Goal: Information Seeking & Learning: Find specific page/section

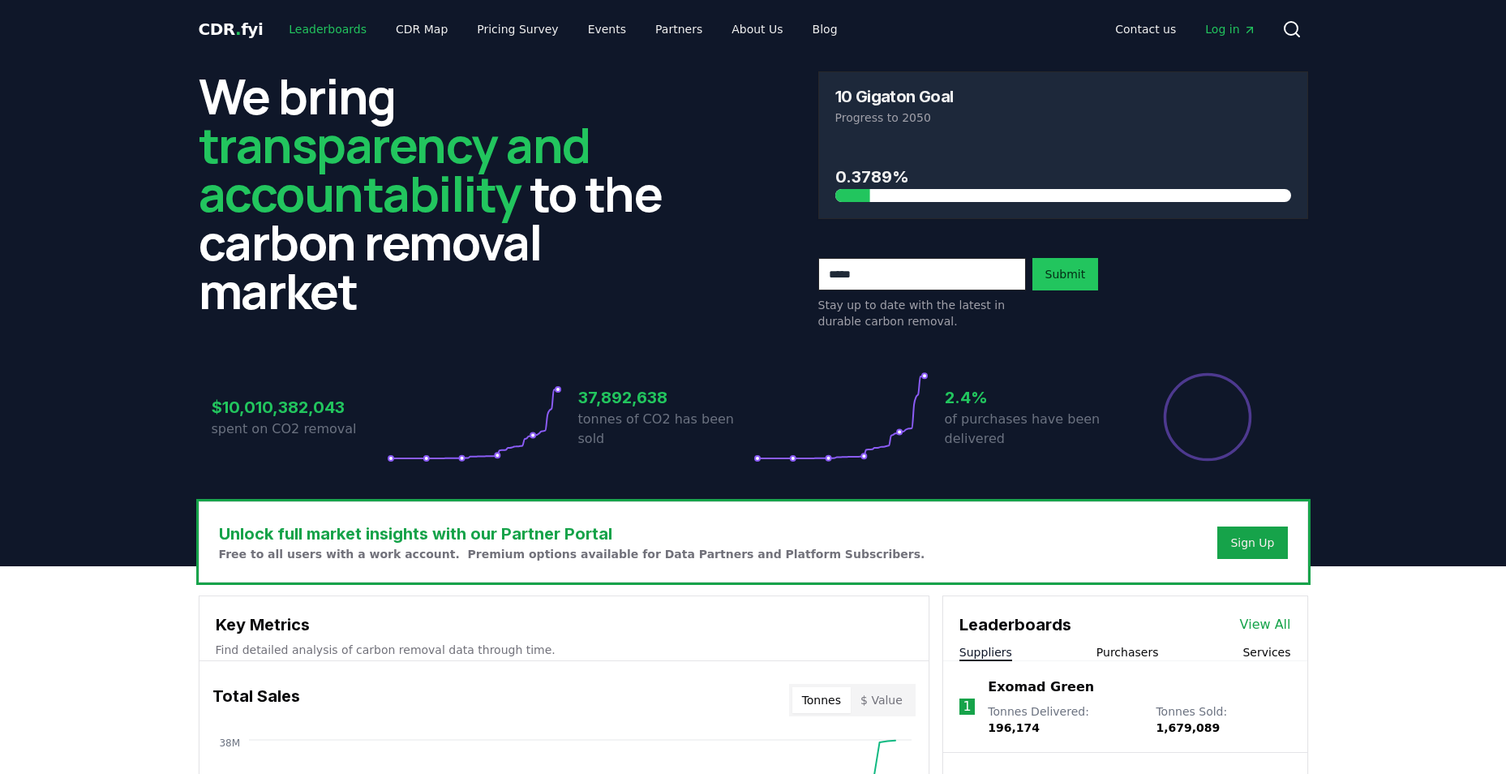
click at [324, 32] on link "Leaderboards" at bounding box center [328, 29] width 104 height 29
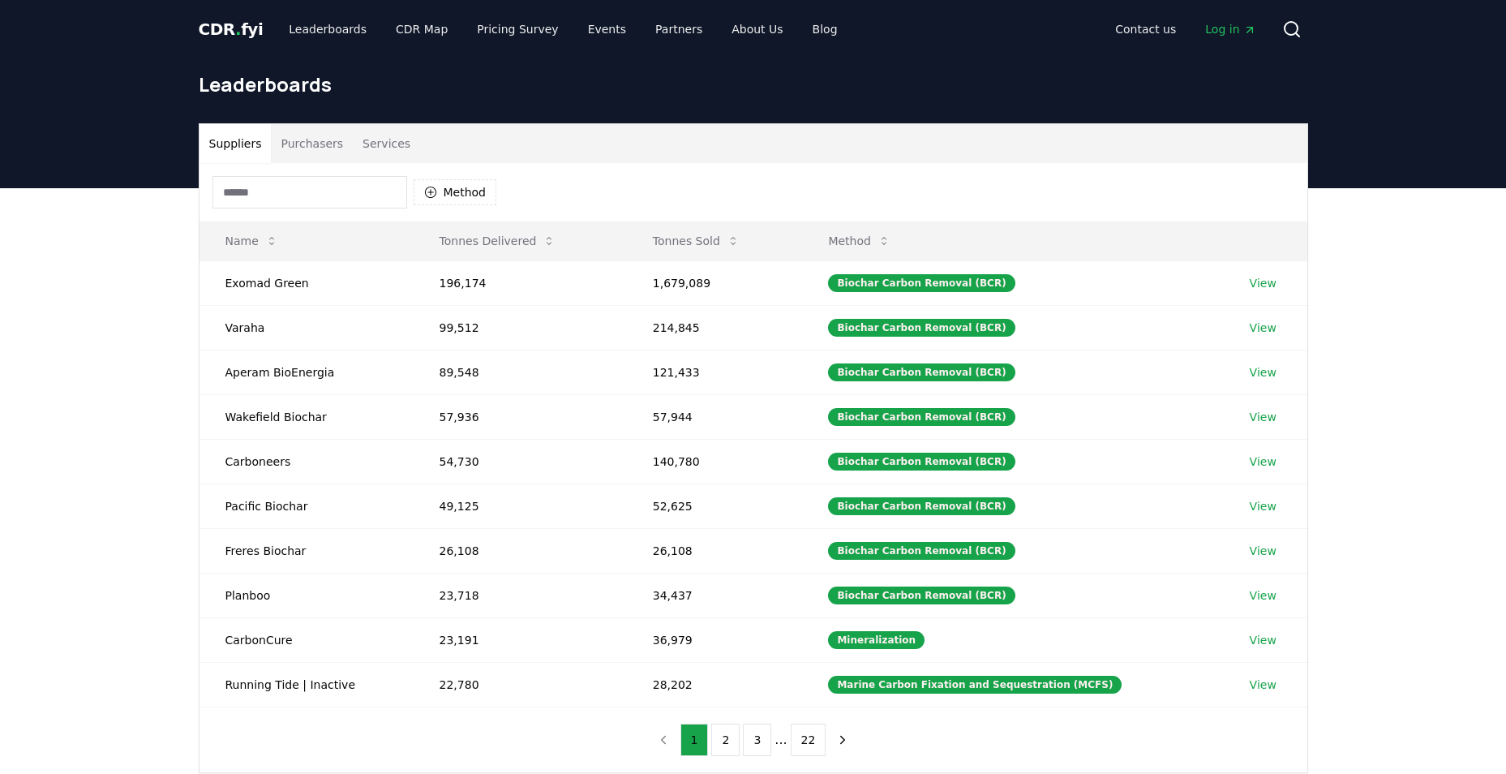
click at [348, 197] on input at bounding box center [310, 192] width 195 height 32
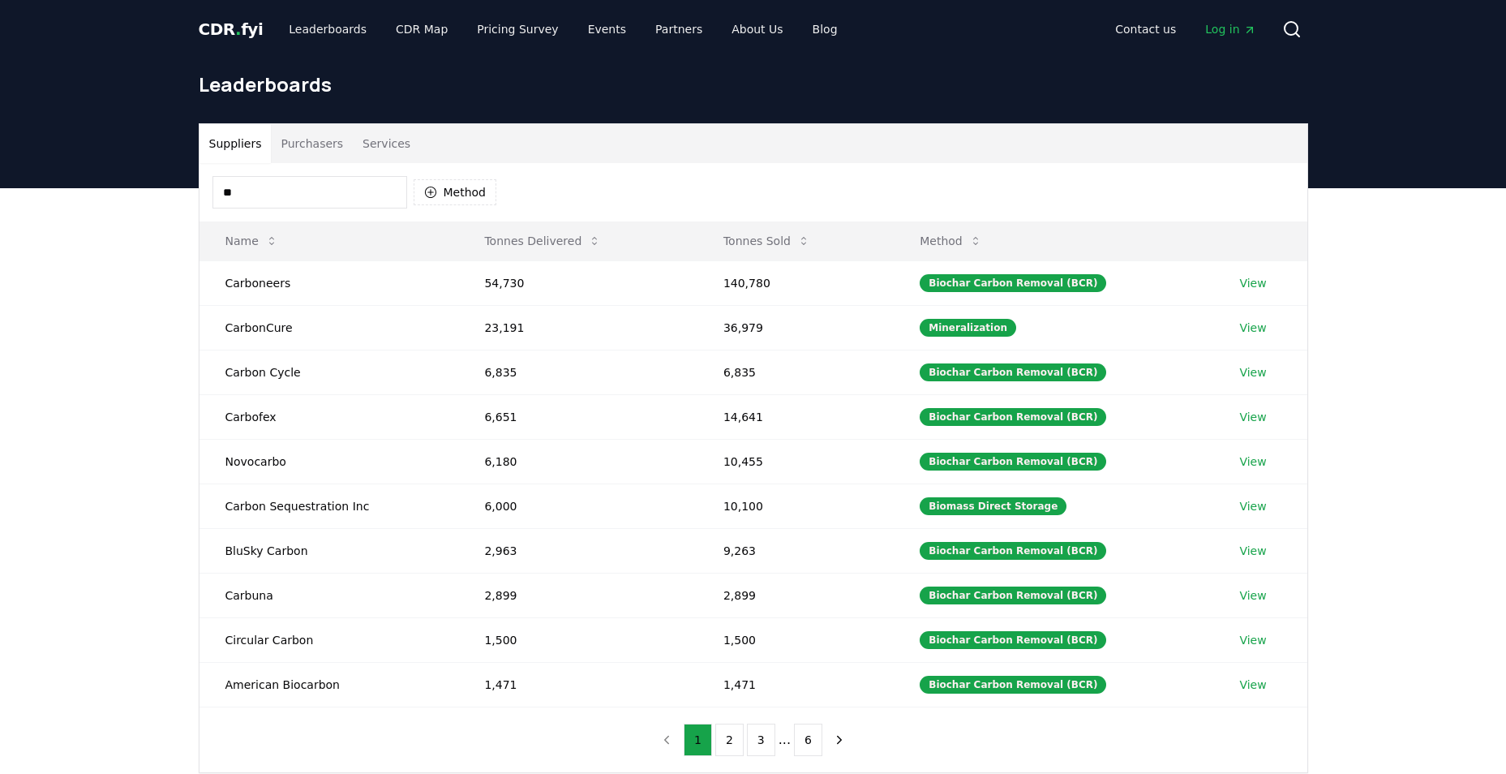
type input "*"
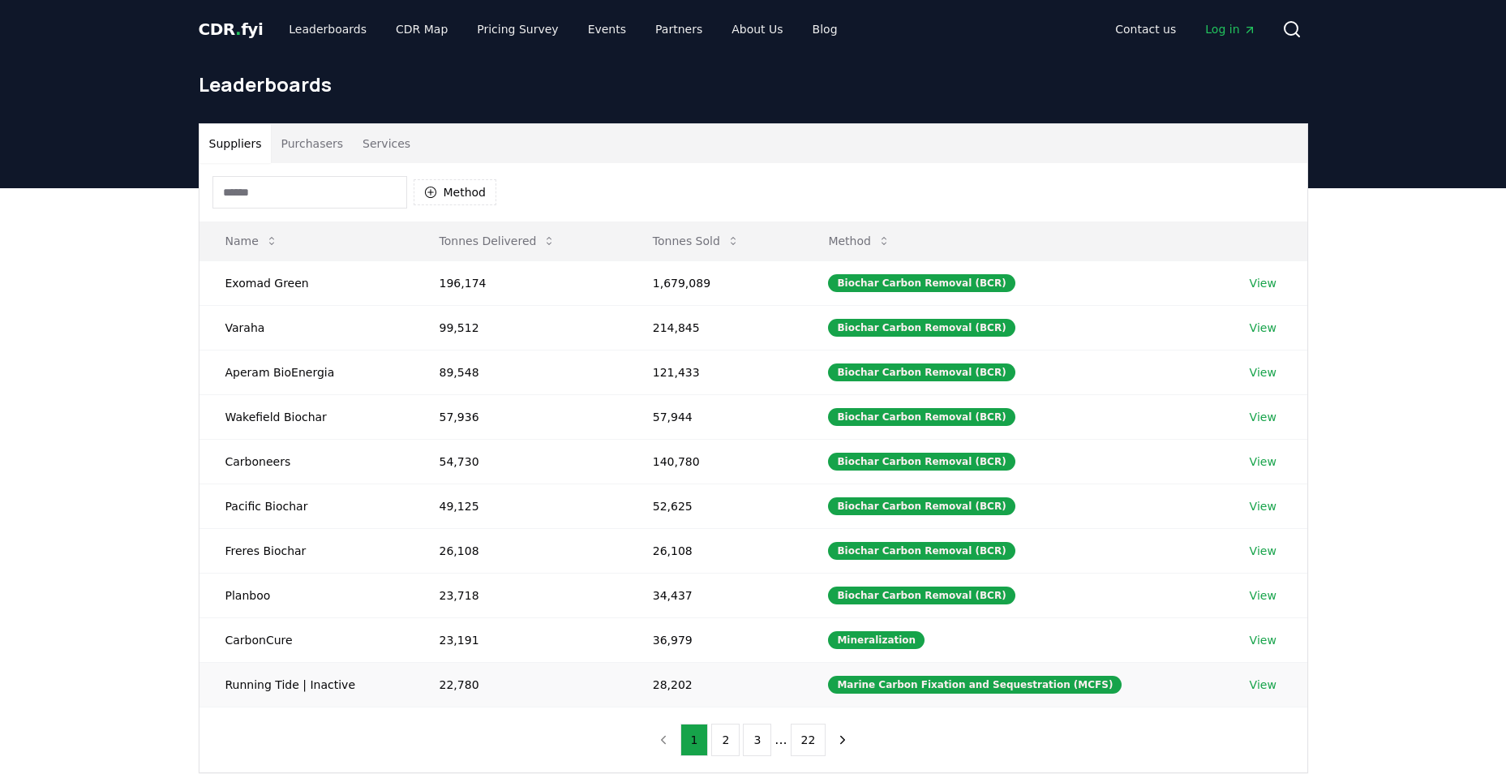
click at [581, 671] on td "22,780" at bounding box center [520, 684] width 213 height 45
click at [726, 733] on button "2" at bounding box center [725, 739] width 28 height 32
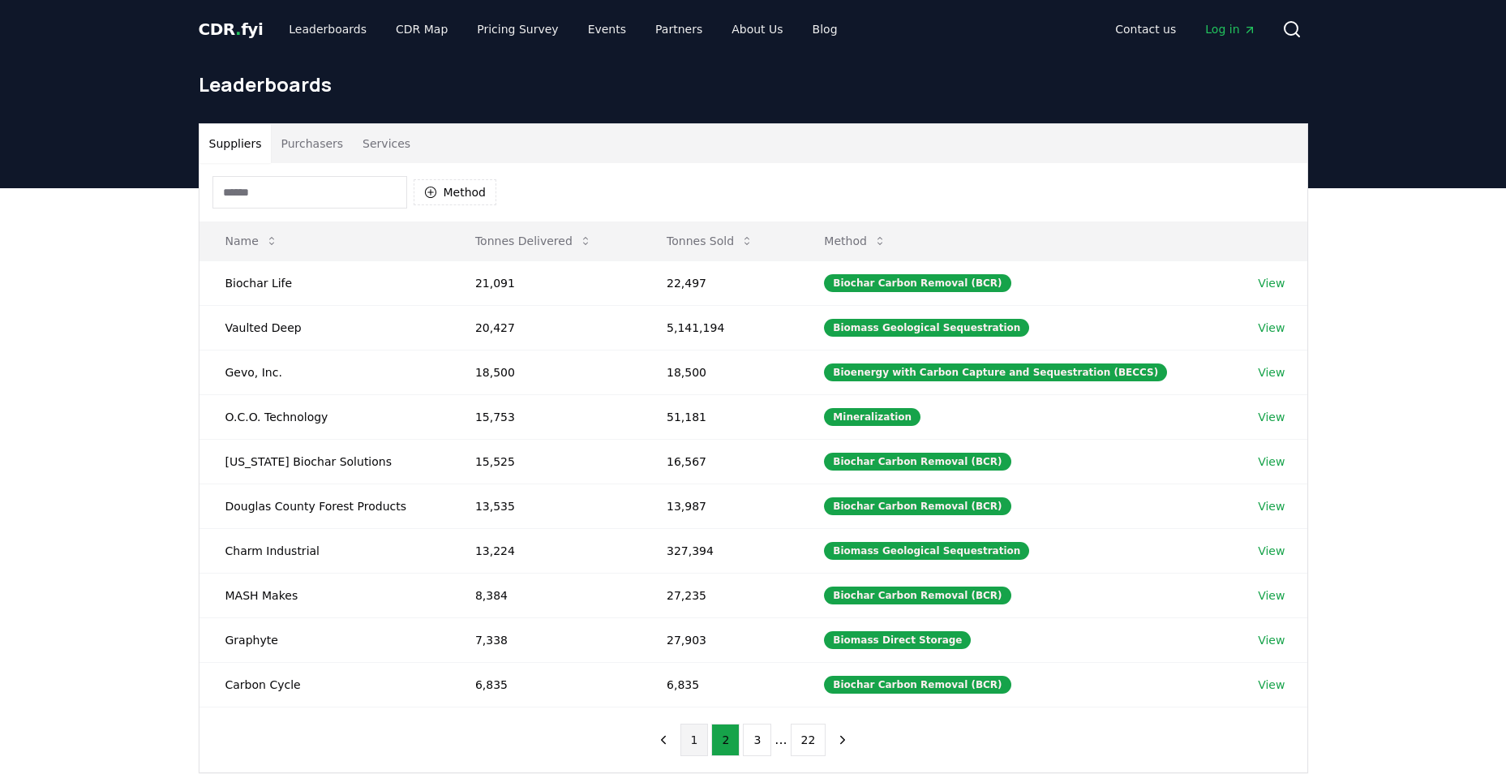
click at [693, 737] on button "1" at bounding box center [694, 739] width 28 height 32
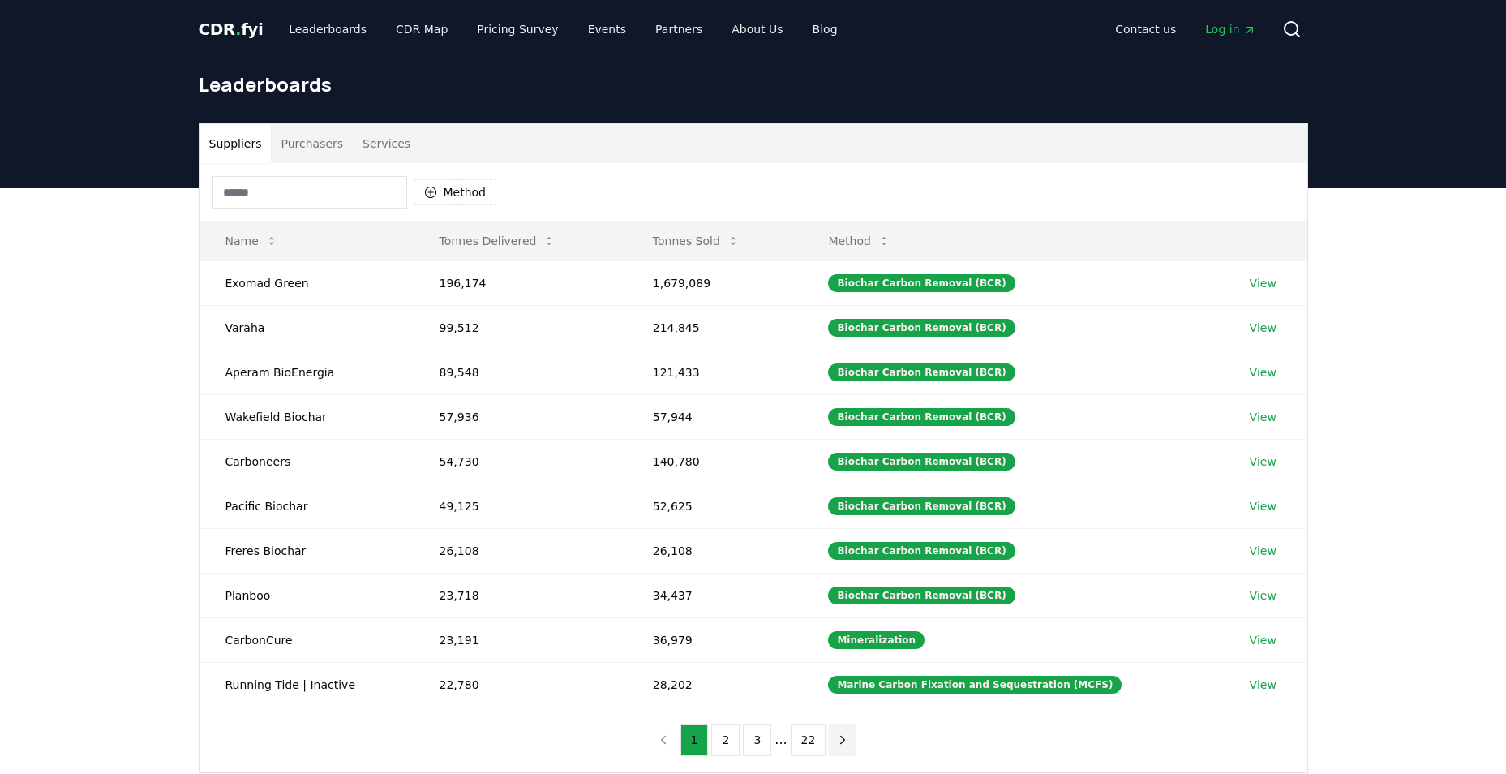
click at [832, 730] on button "next page" at bounding box center [843, 739] width 28 height 32
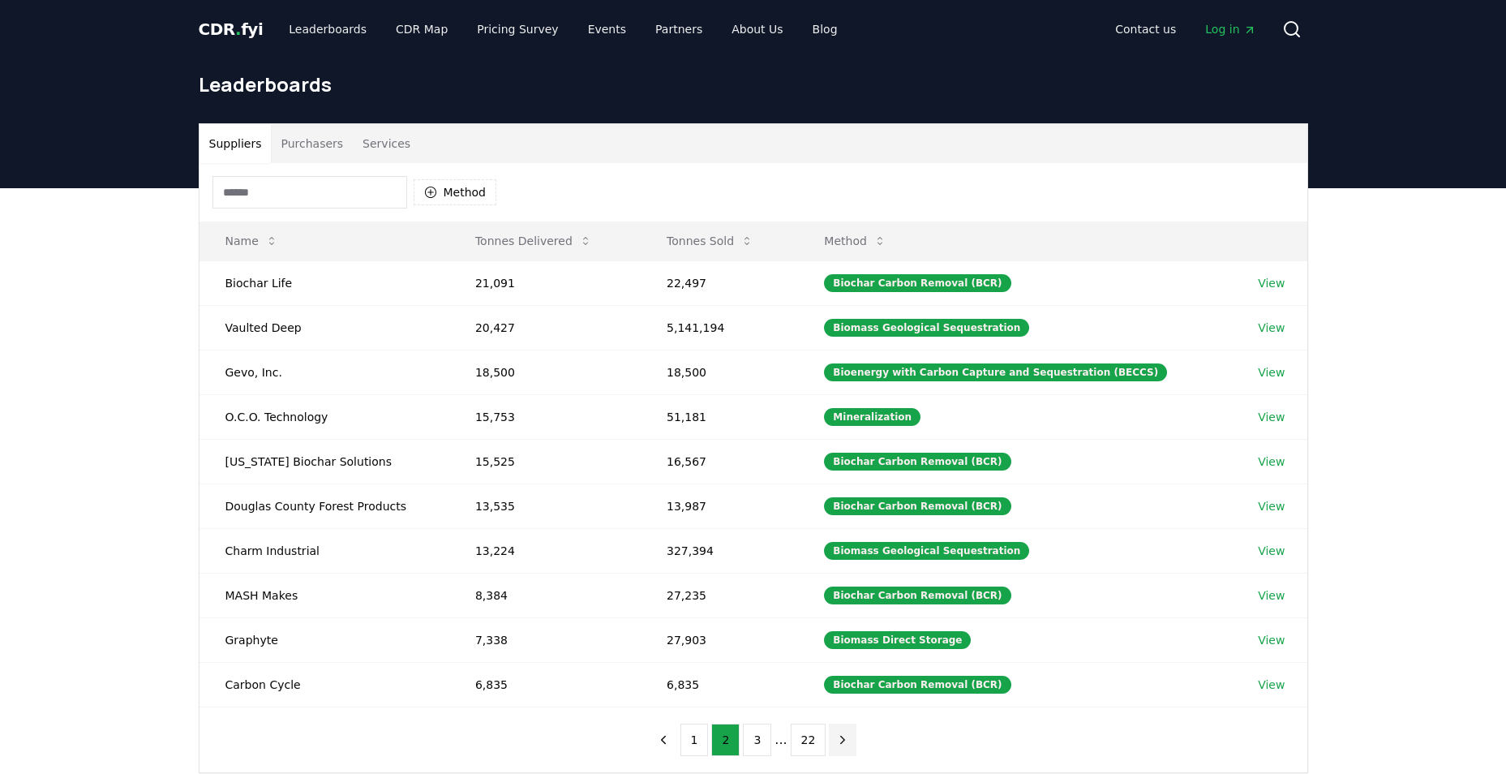
click at [832, 730] on button "next page" at bounding box center [843, 739] width 28 height 32
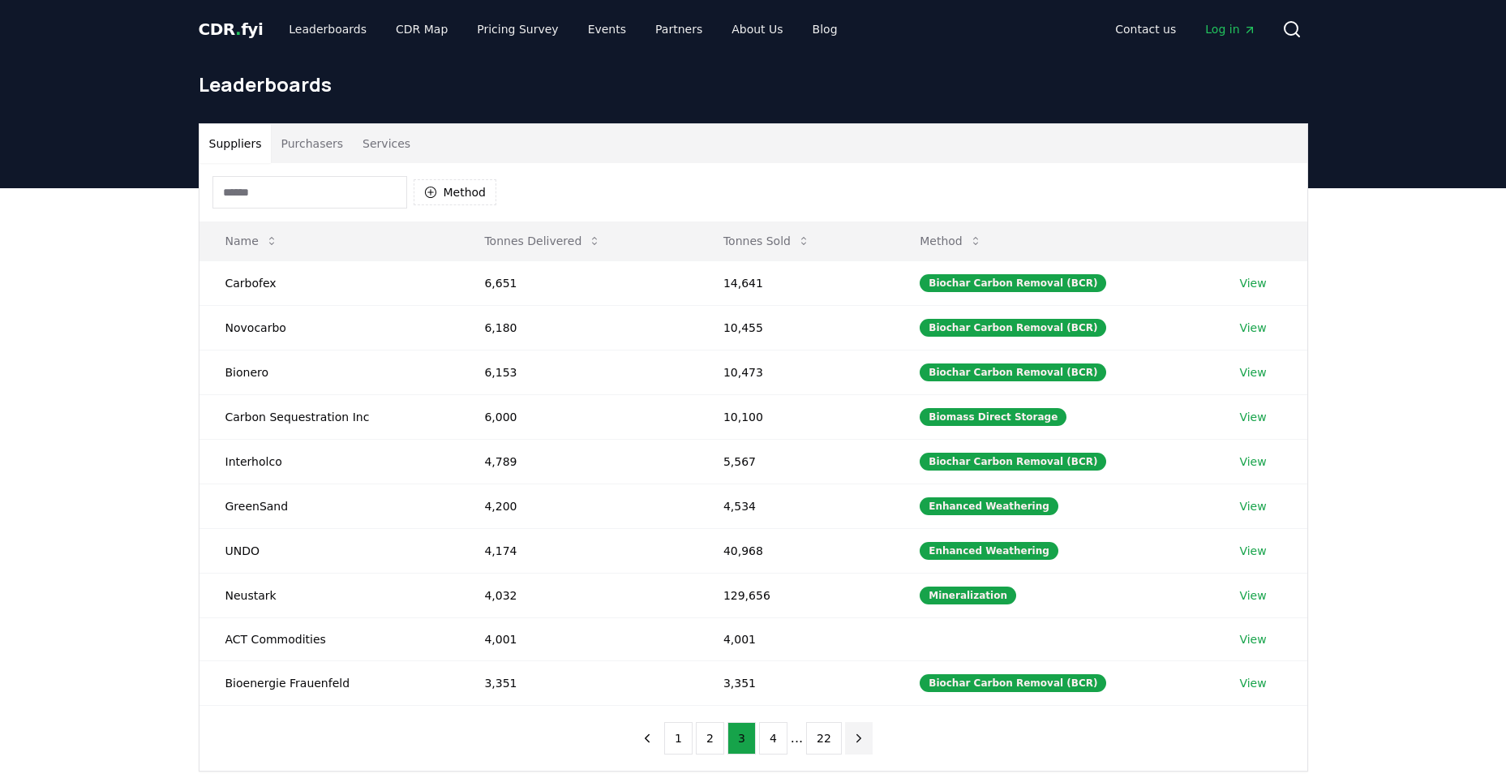
click at [832, 730] on button "22" at bounding box center [824, 738] width 36 height 32
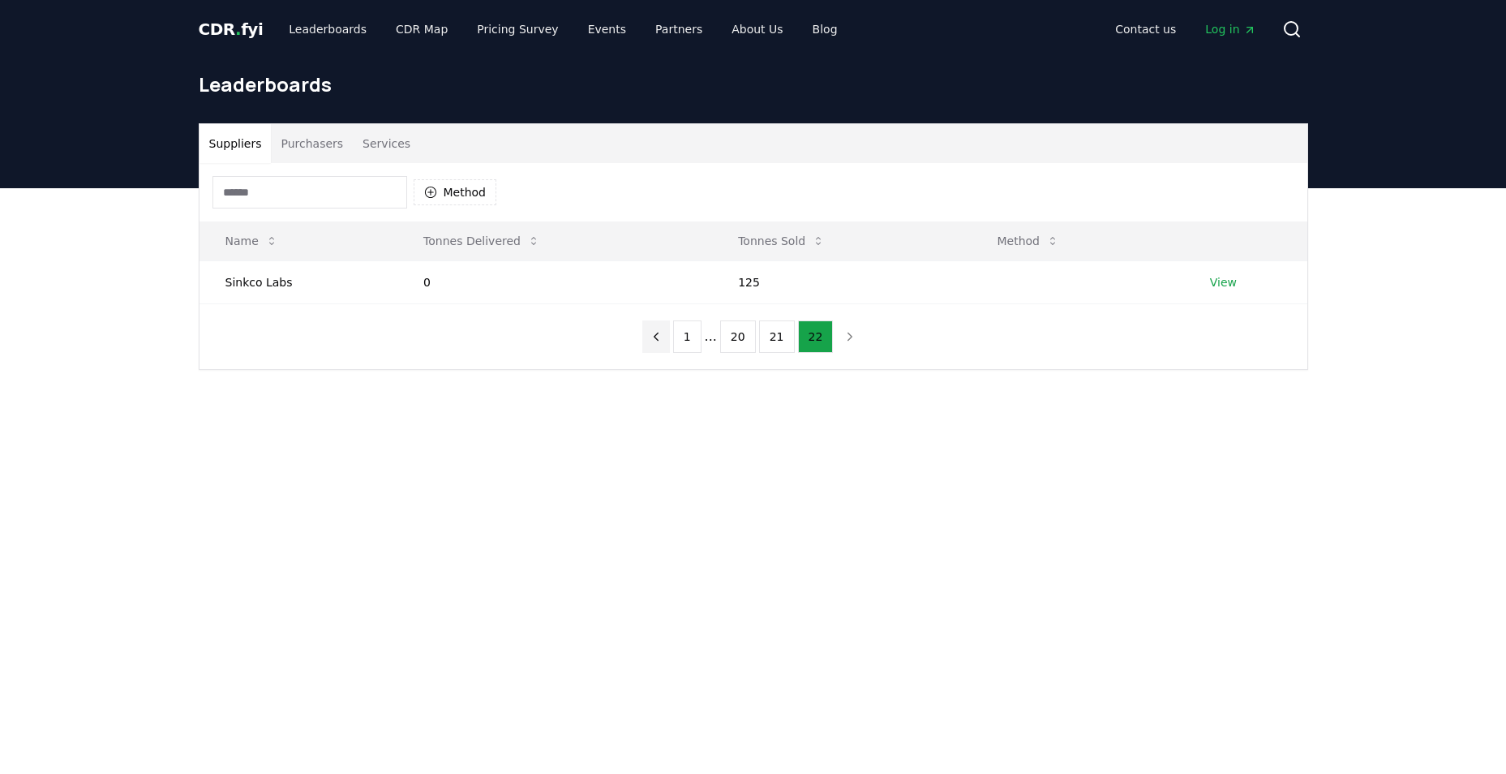
click at [660, 339] on icon "previous page" at bounding box center [656, 336] width 15 height 15
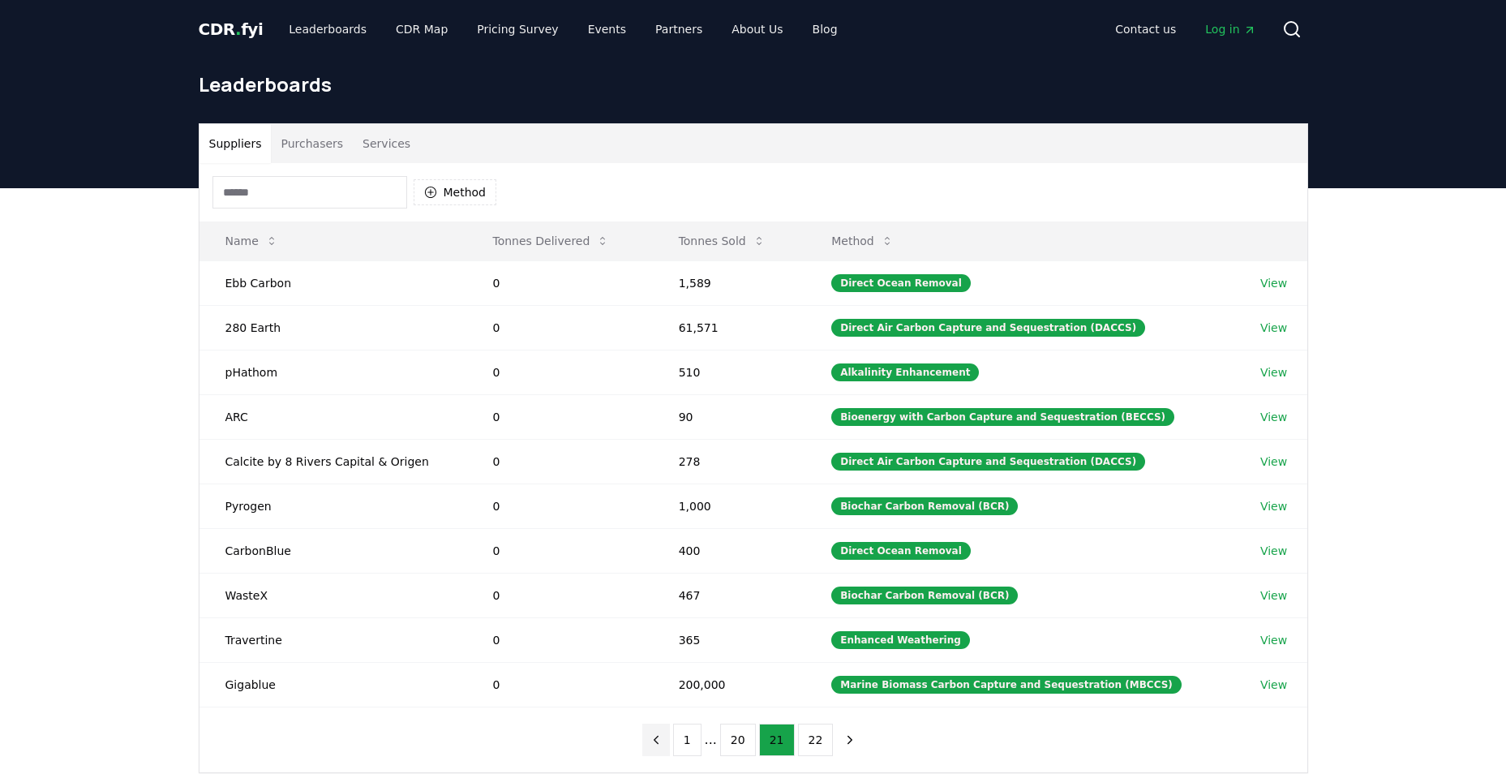
click at [652, 735] on button "previous page" at bounding box center [656, 739] width 28 height 32
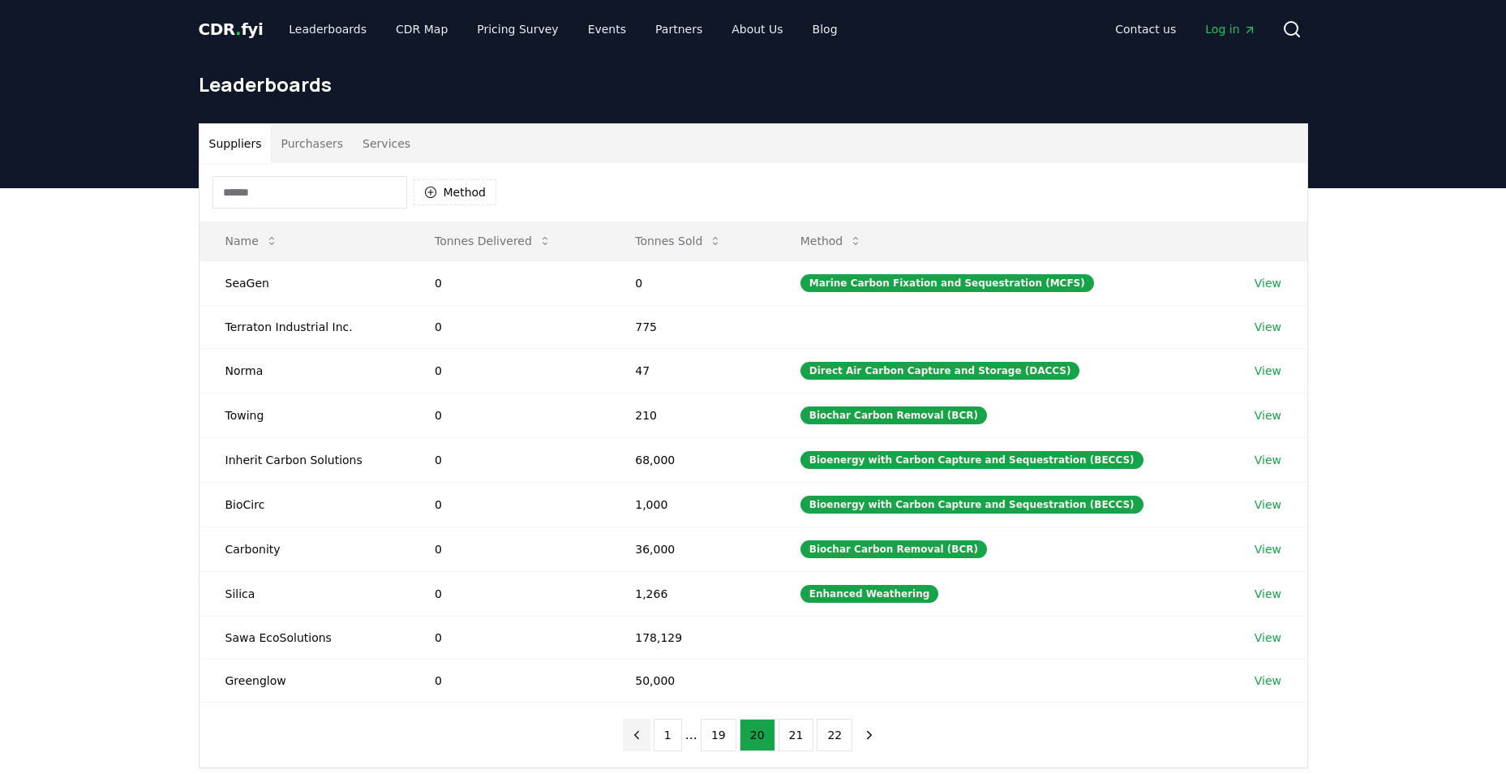
click at [650, 735] on button "previous page" at bounding box center [637, 735] width 28 height 32
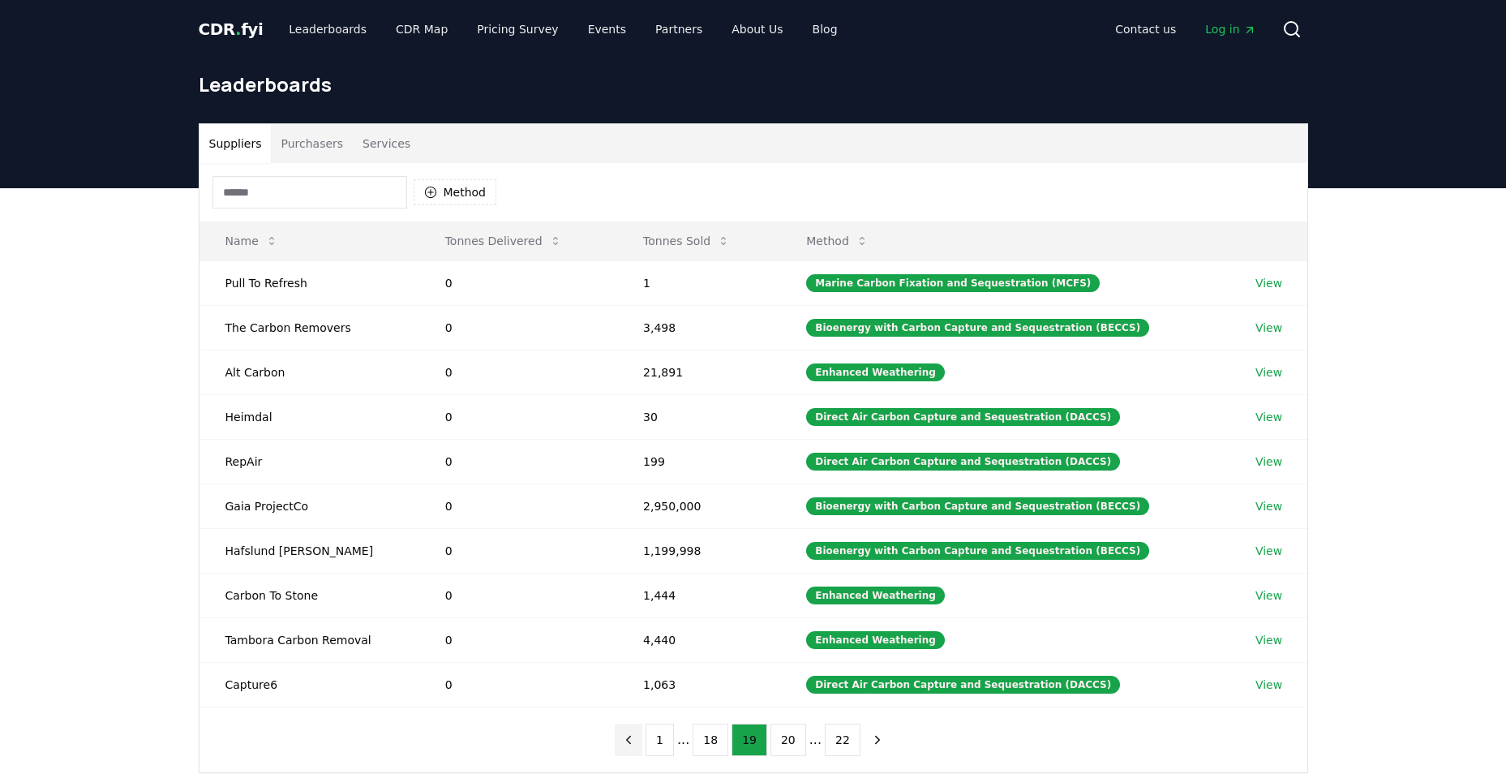
click at [642, 735] on button "previous page" at bounding box center [629, 739] width 28 height 32
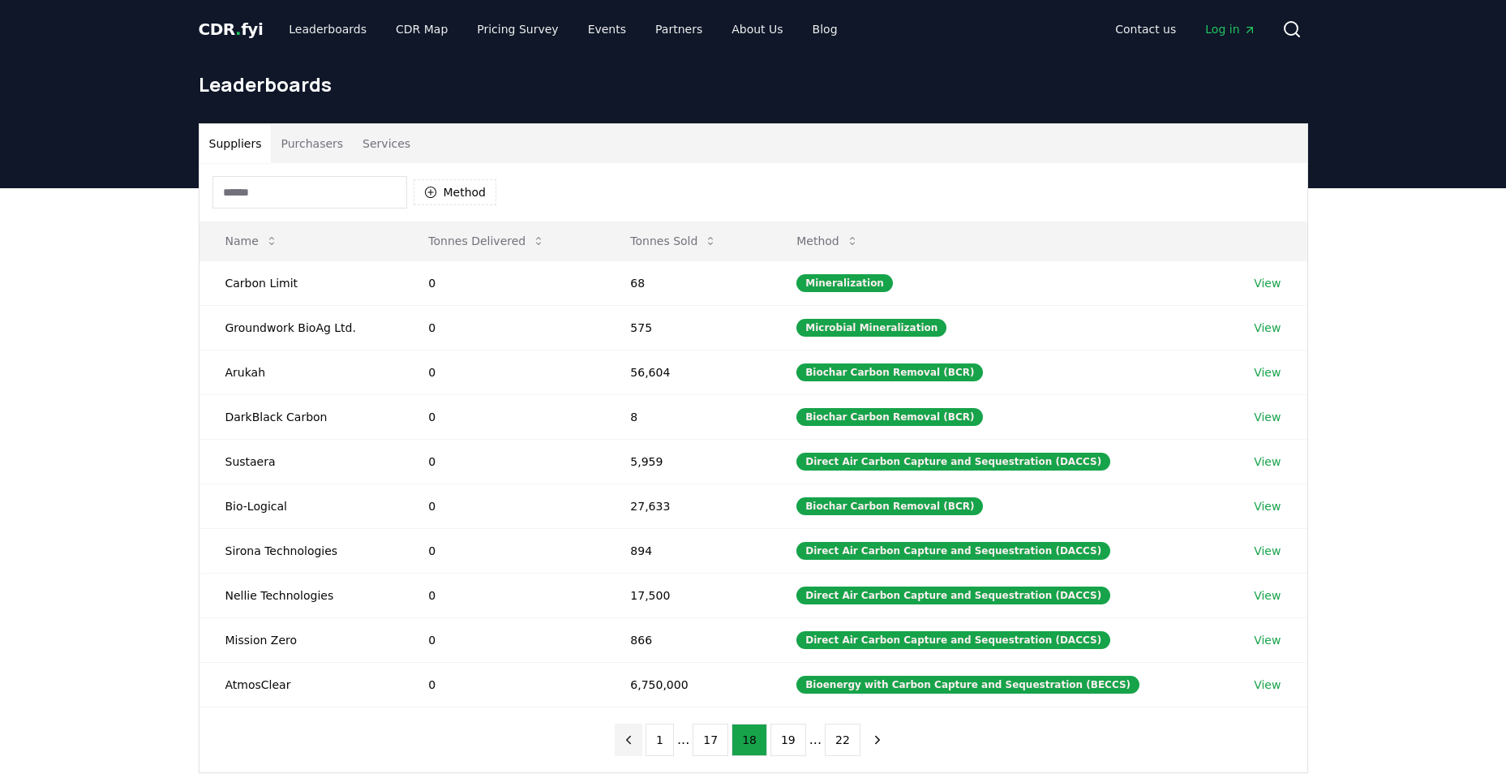
click at [642, 735] on button "previous page" at bounding box center [629, 739] width 28 height 32
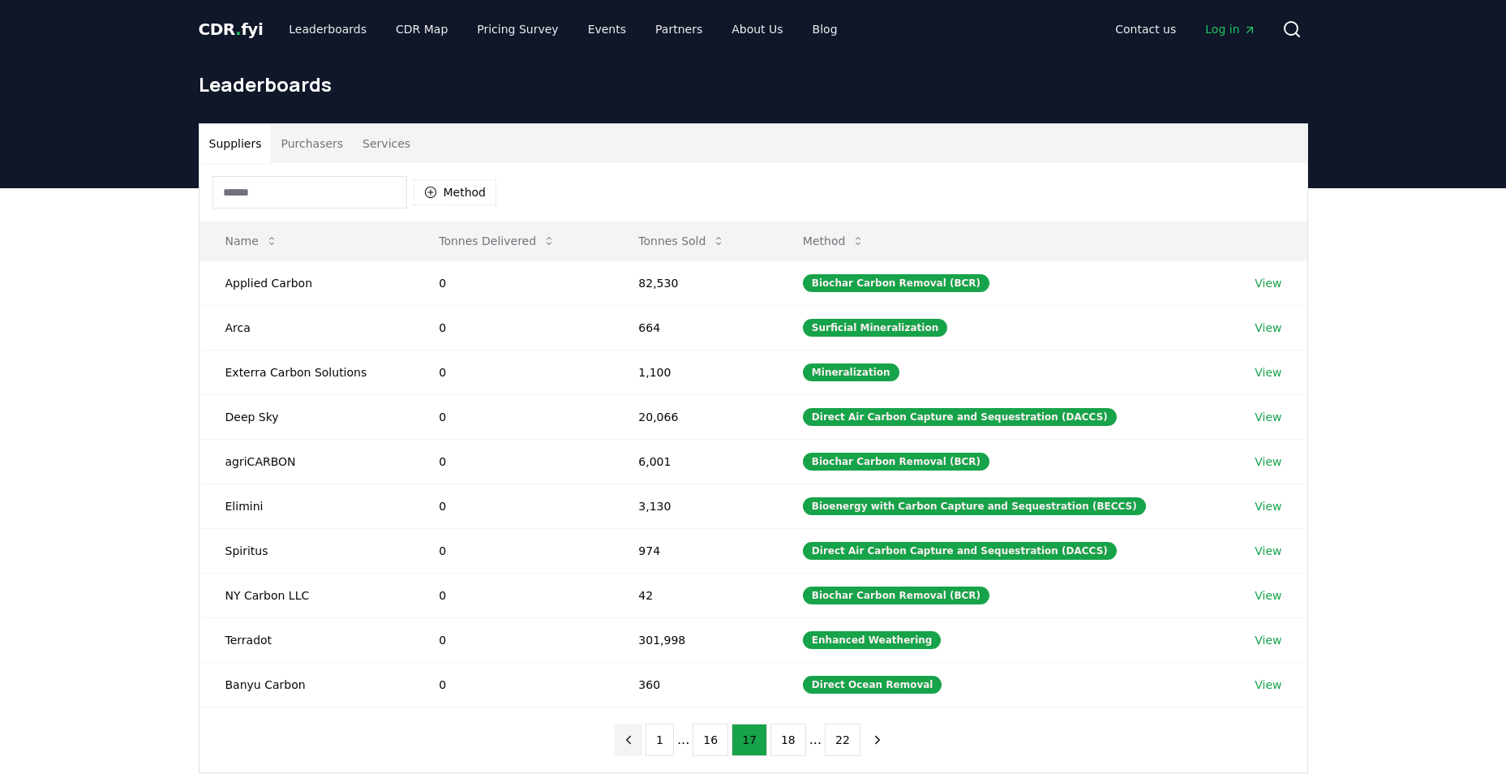
click at [642, 735] on button "previous page" at bounding box center [629, 739] width 28 height 32
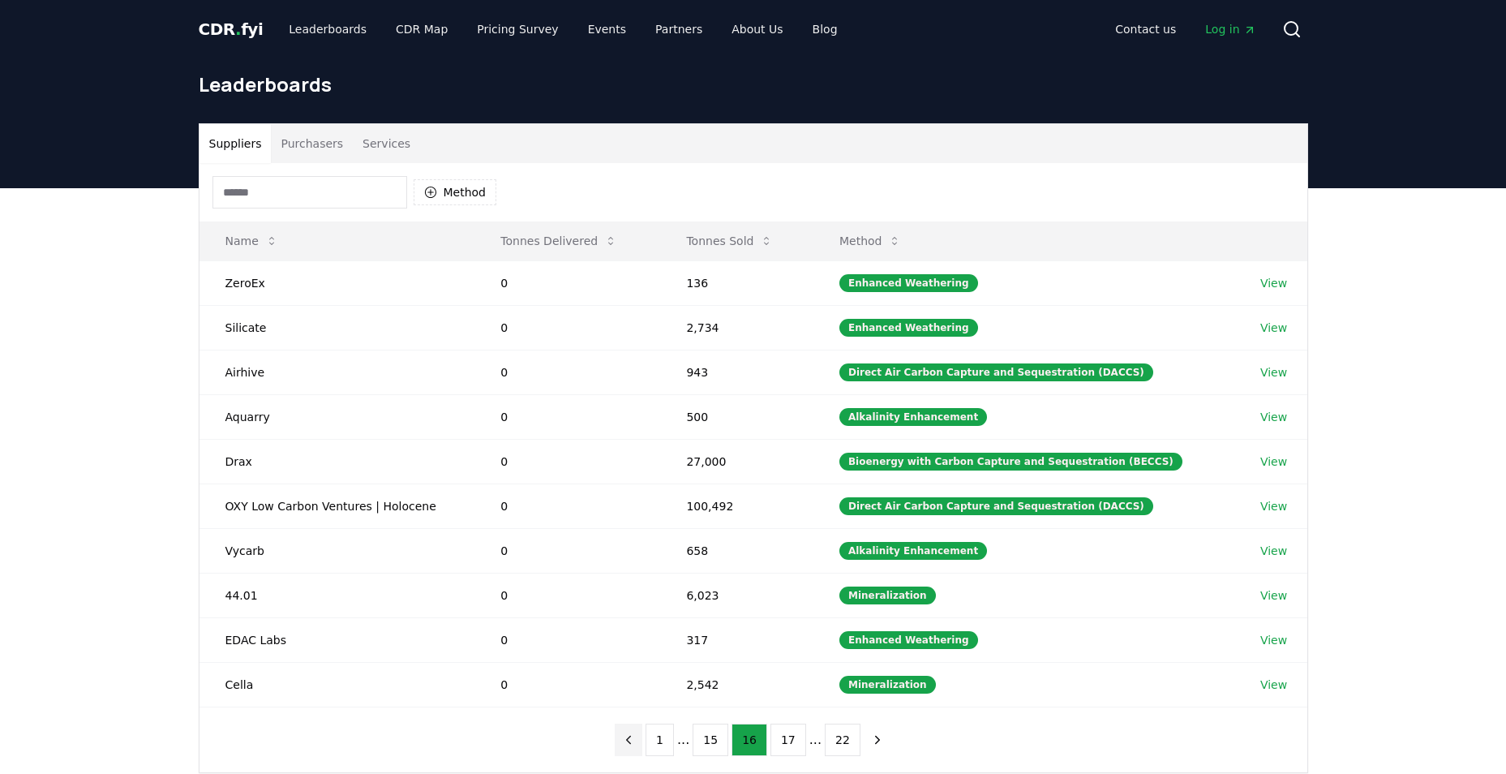
click at [642, 735] on button "previous page" at bounding box center [629, 739] width 28 height 32
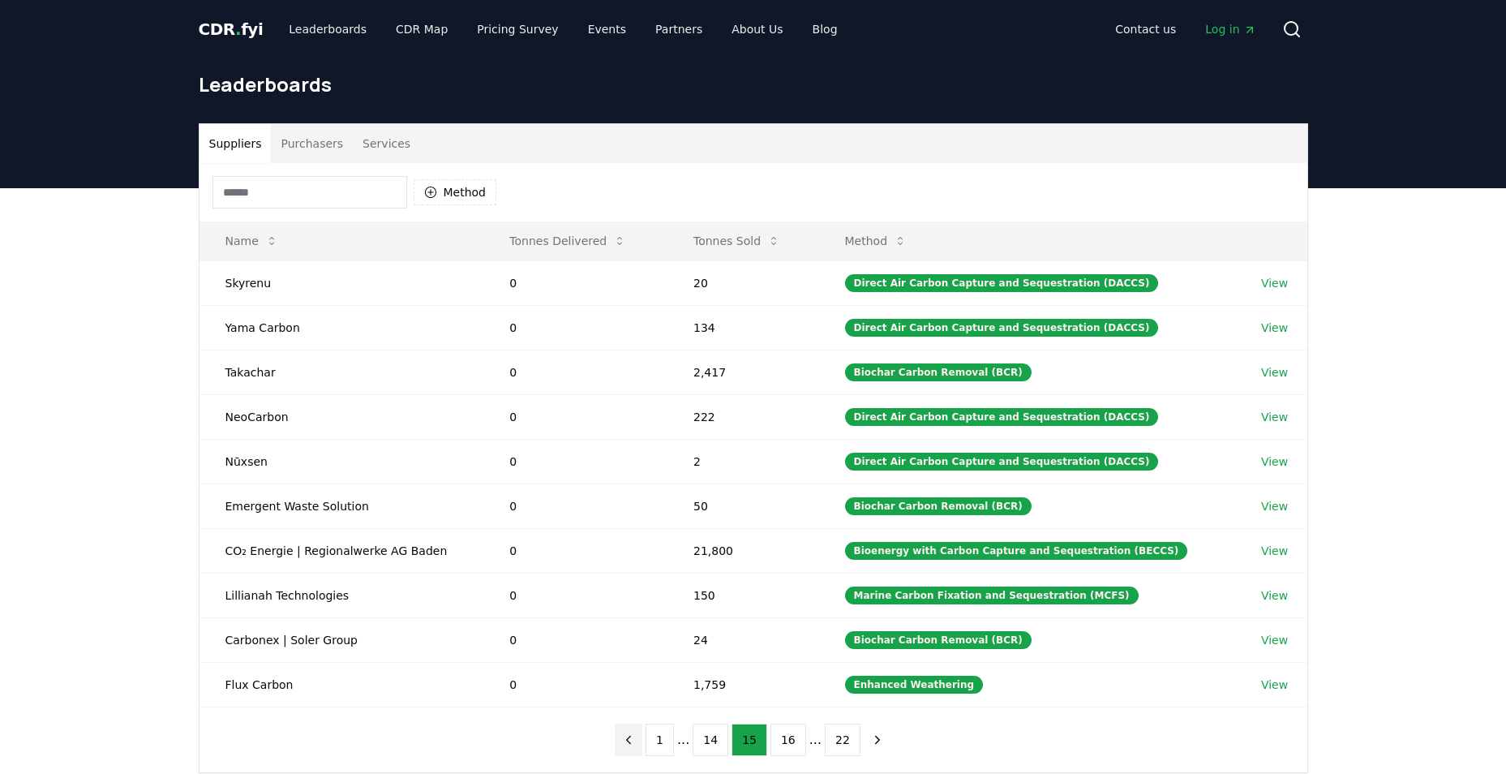
click at [642, 735] on button "previous page" at bounding box center [629, 739] width 28 height 32
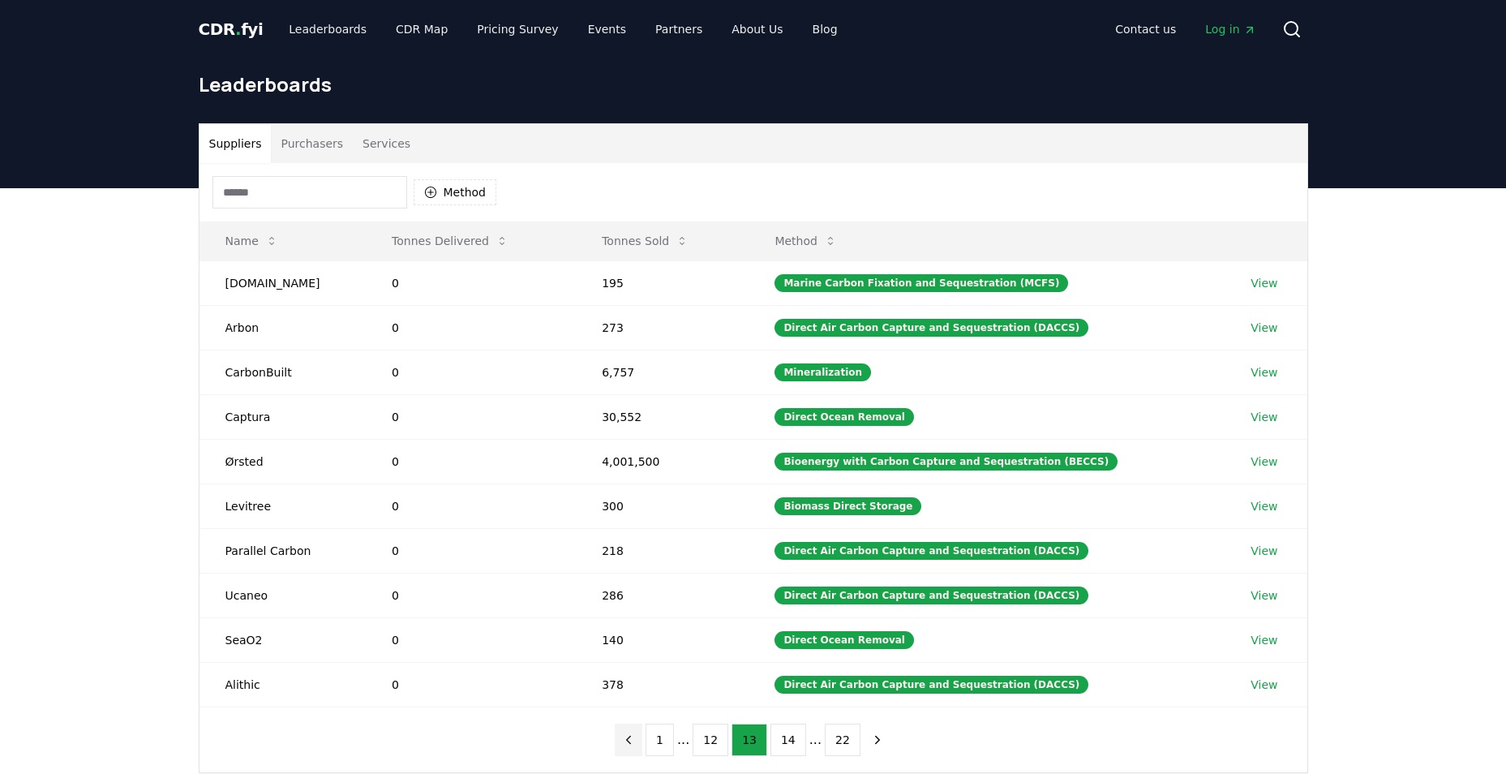
click at [642, 735] on button "previous page" at bounding box center [629, 739] width 28 height 32
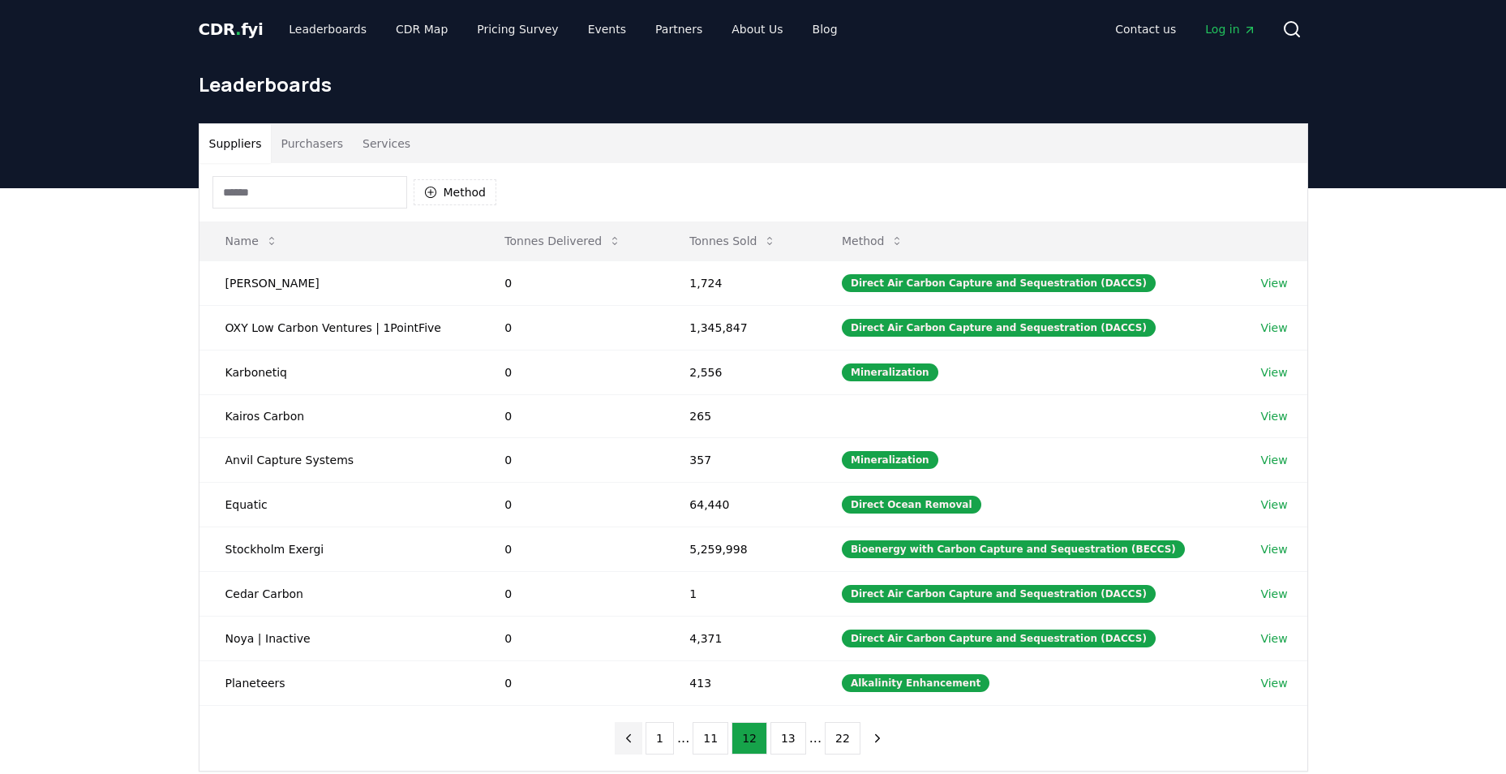
click at [642, 735] on button "previous page" at bounding box center [629, 738] width 28 height 32
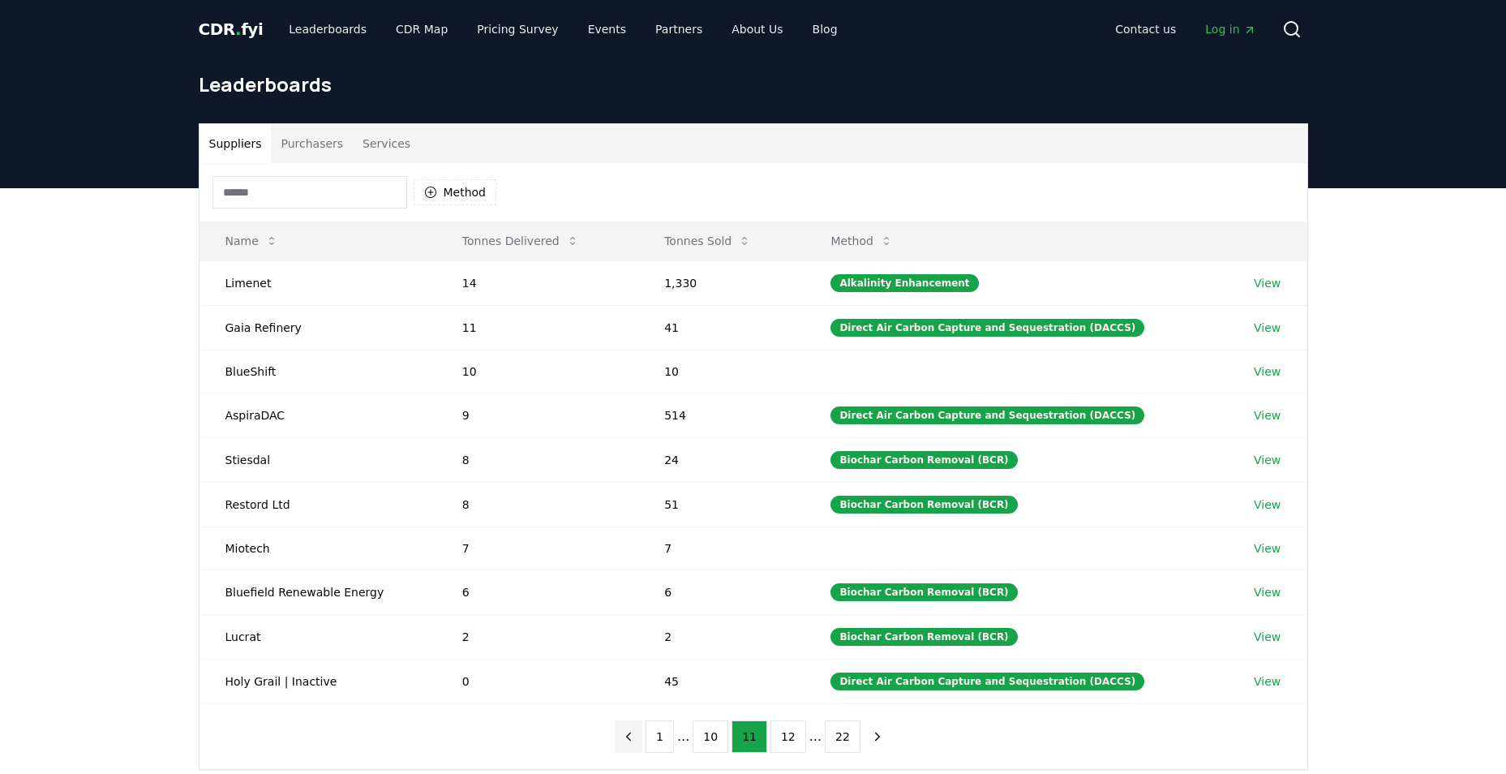
click at [642, 735] on button "previous page" at bounding box center [629, 736] width 28 height 32
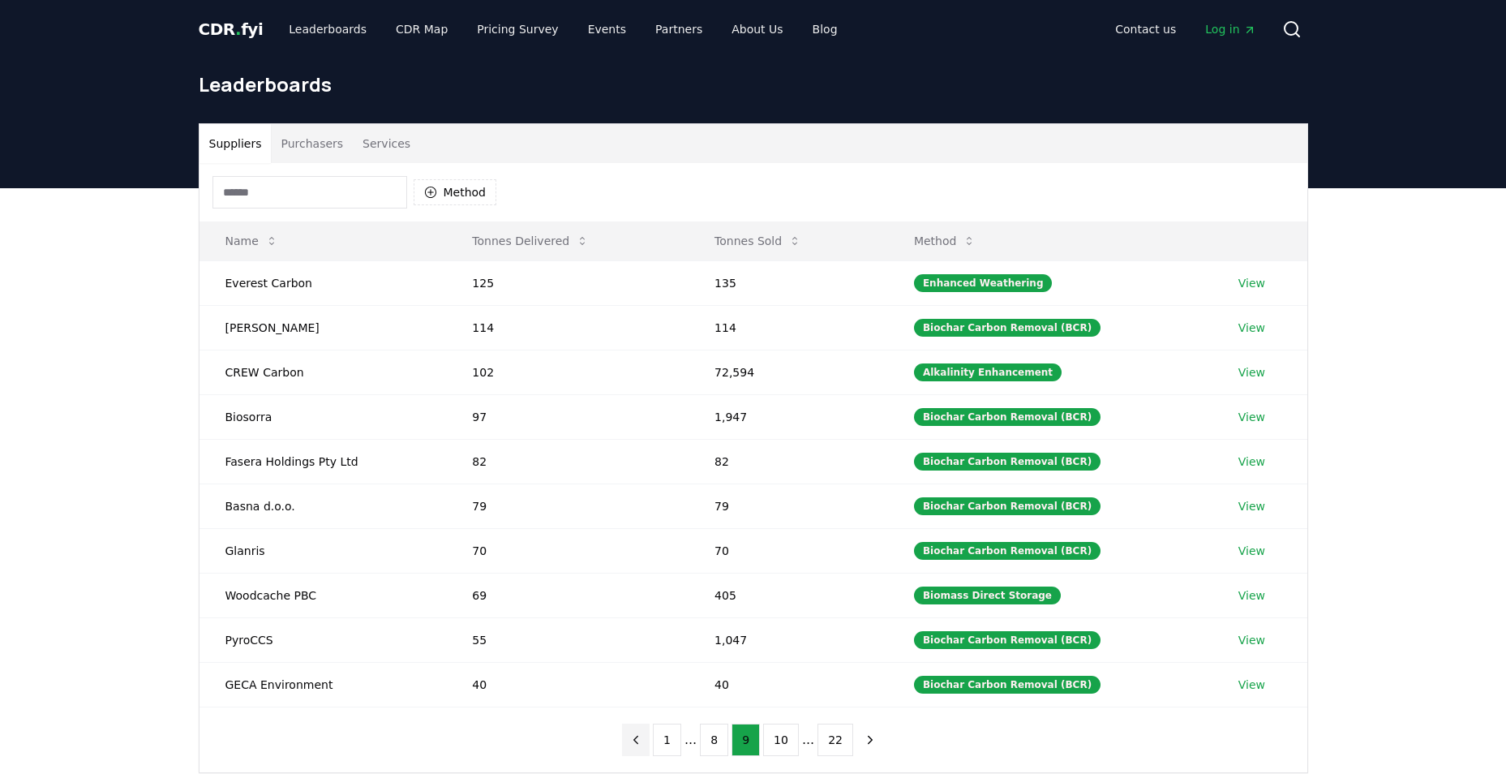
click at [650, 735] on button "previous page" at bounding box center [636, 739] width 28 height 32
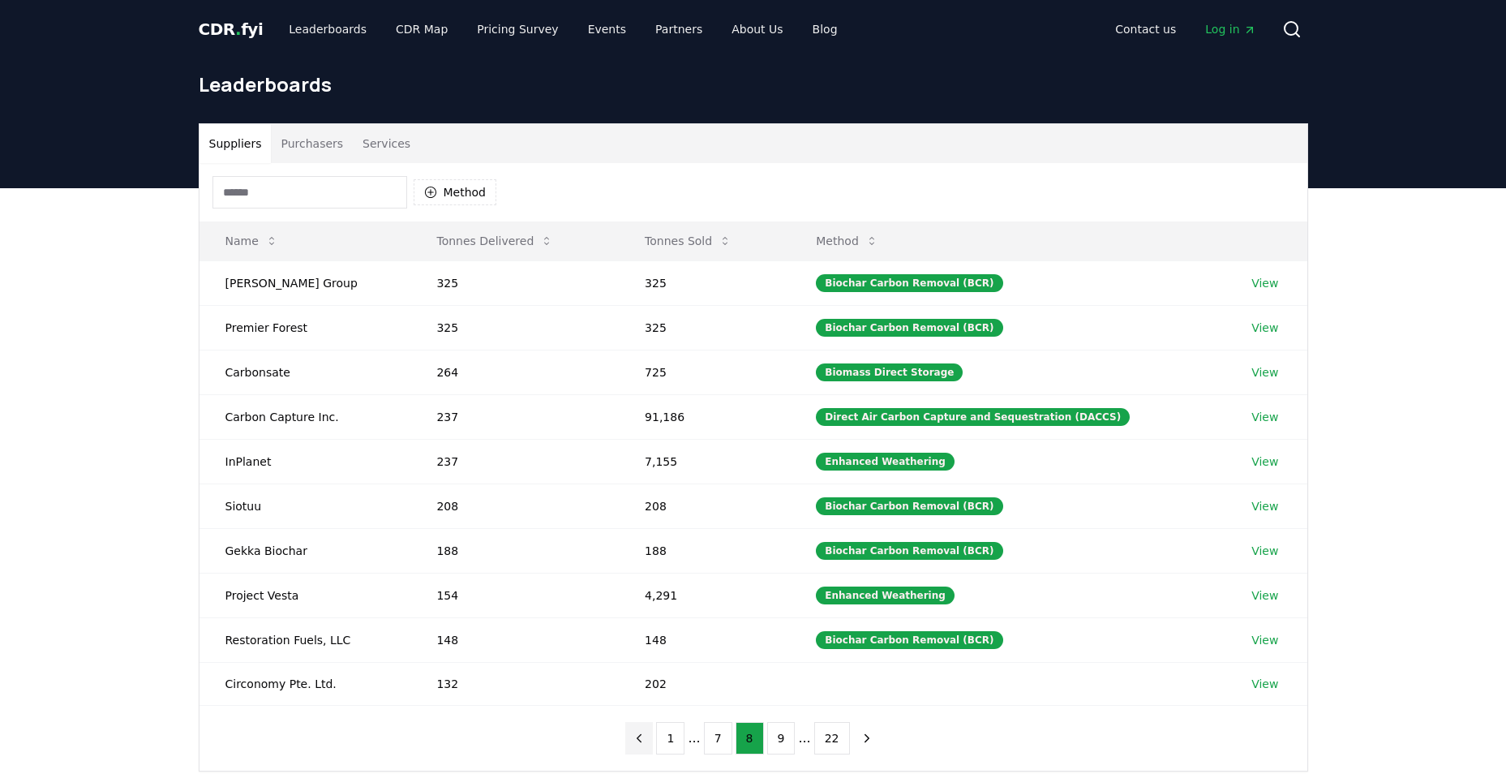
click at [646, 735] on icon "previous page" at bounding box center [639, 738] width 15 height 15
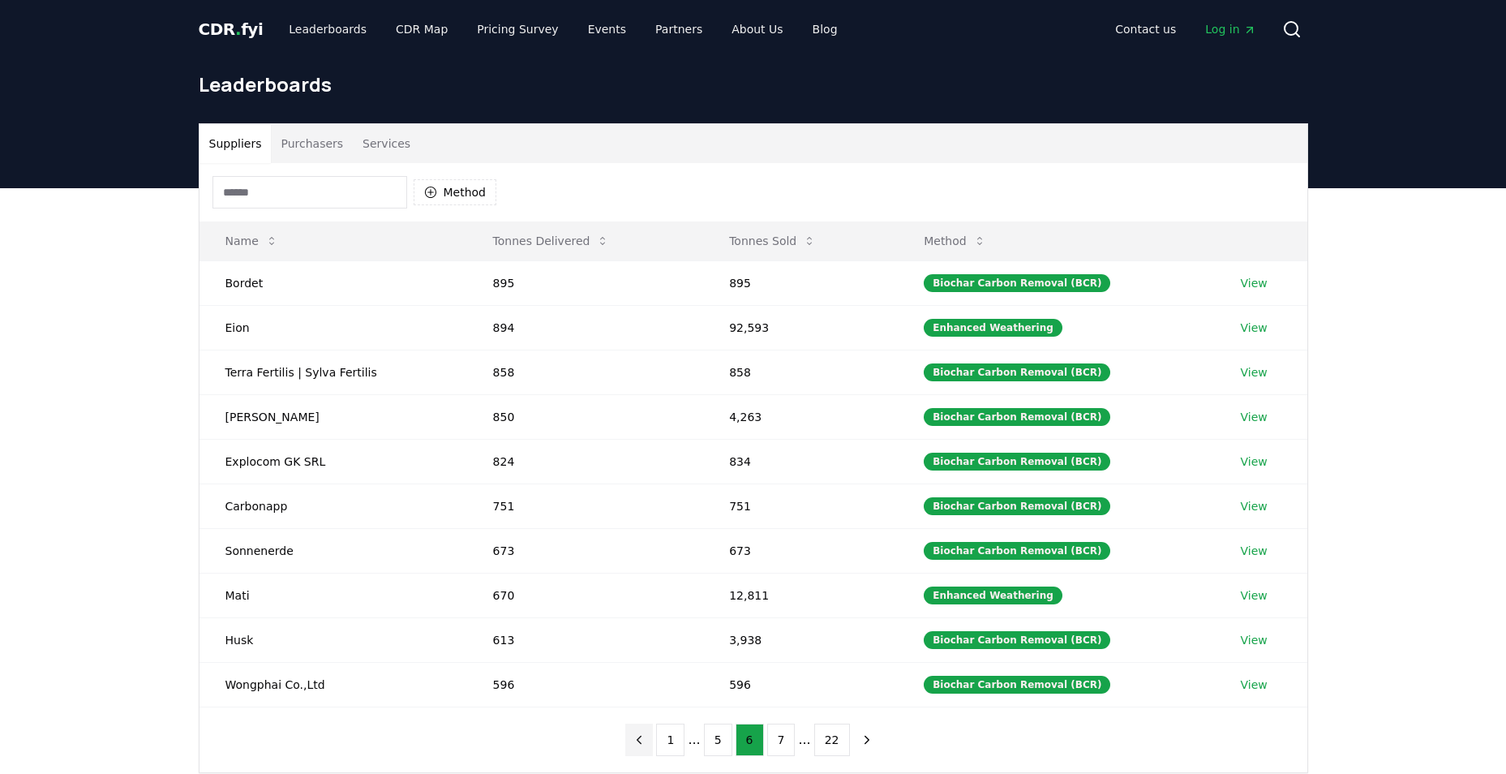
click at [646, 735] on icon "previous page" at bounding box center [639, 739] width 15 height 15
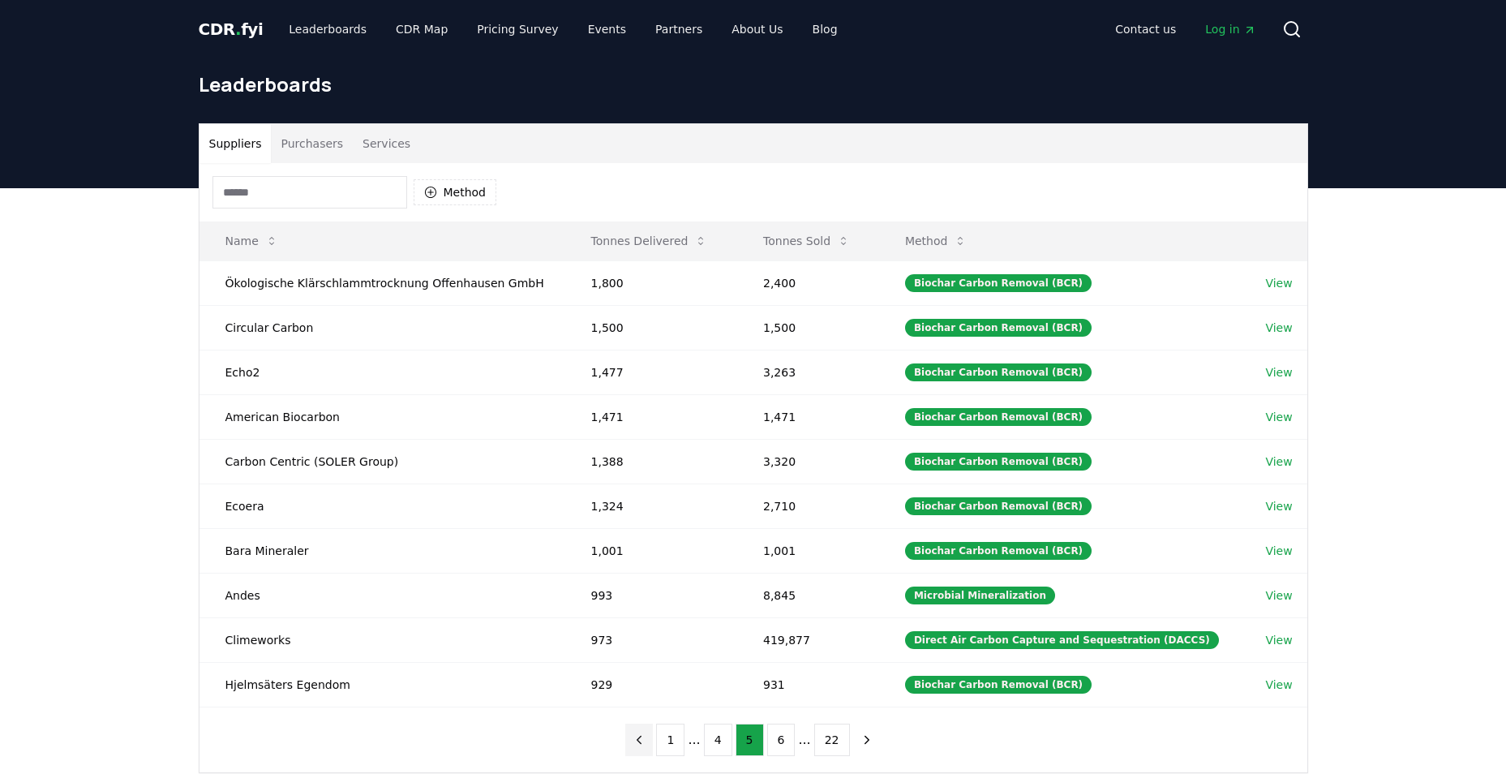
click at [646, 735] on icon "previous page" at bounding box center [639, 739] width 15 height 15
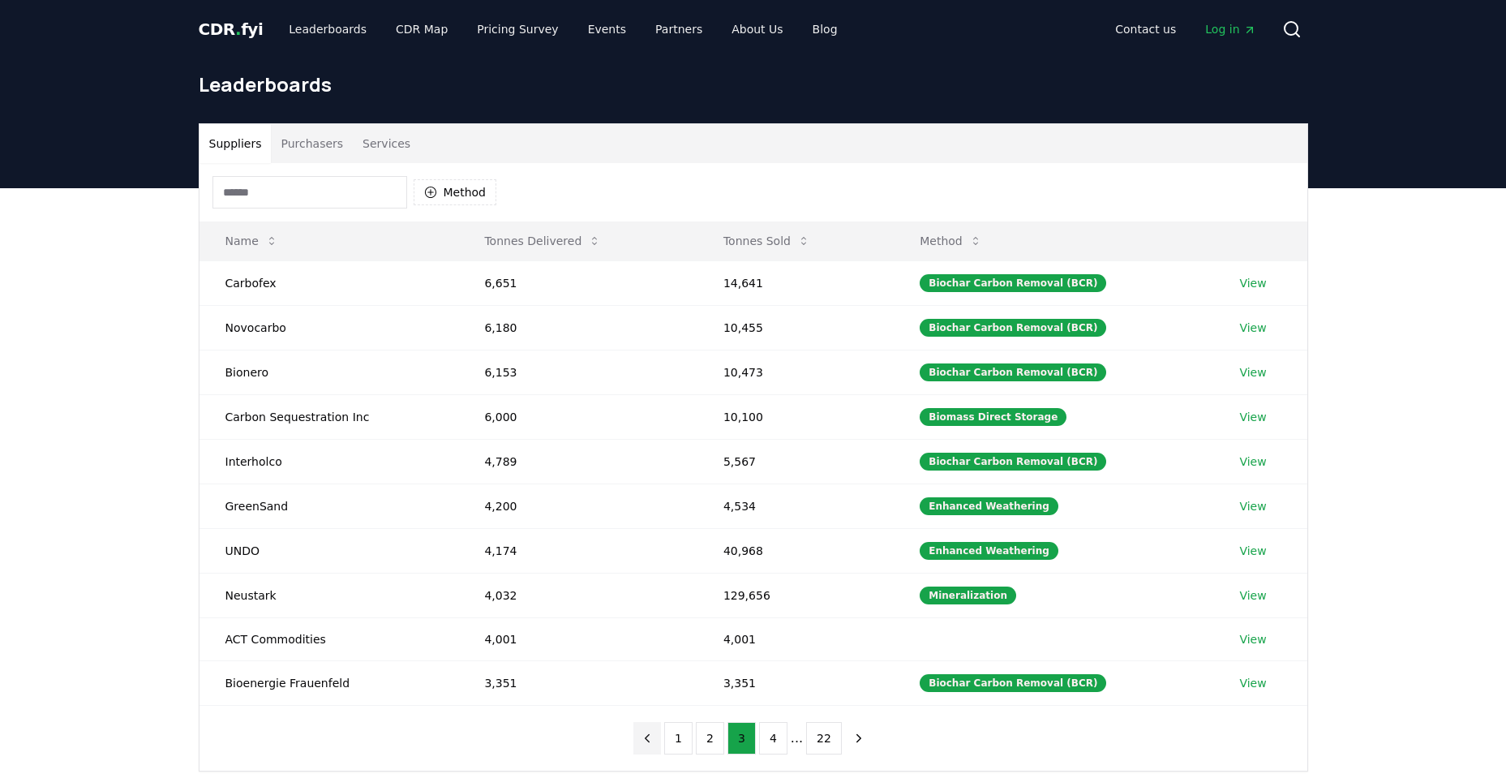
click at [652, 735] on icon "previous page" at bounding box center [647, 738] width 15 height 15
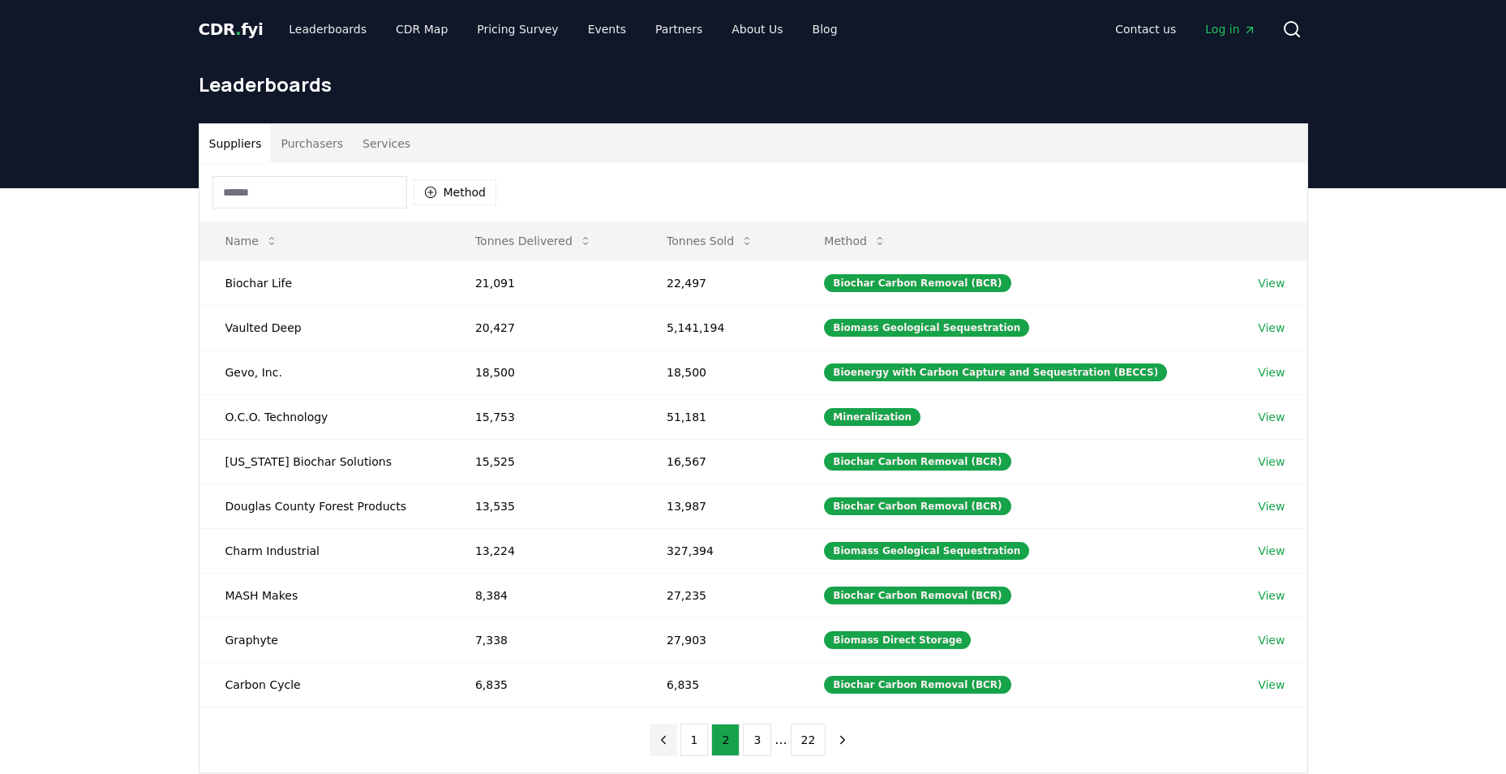
click at [652, 735] on div "1 2 3 ... 22" at bounding box center [753, 739] width 240 height 65
drag, startPoint x: 652, startPoint y: 735, endPoint x: 687, endPoint y: 739, distance: 35.1
click at [687, 739] on button "1" at bounding box center [694, 739] width 28 height 32
